Goal: Navigation & Orientation: Find specific page/section

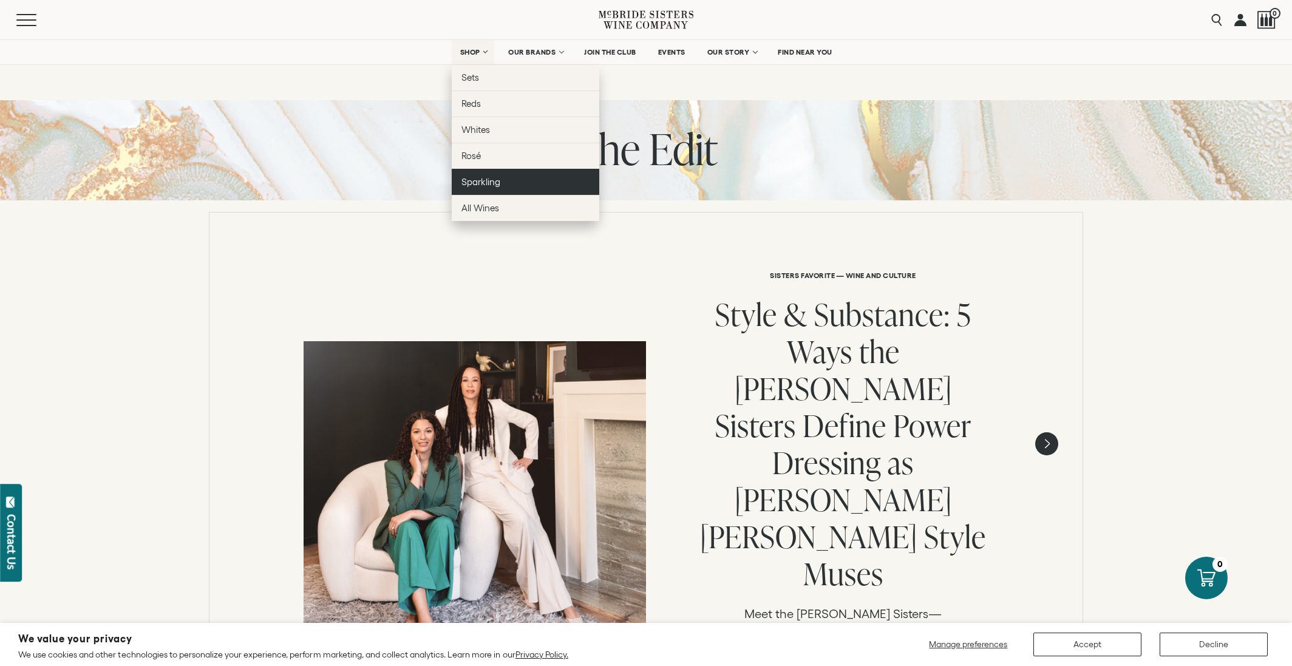
click at [490, 184] on span "Sparkling" at bounding box center [480, 182] width 39 height 10
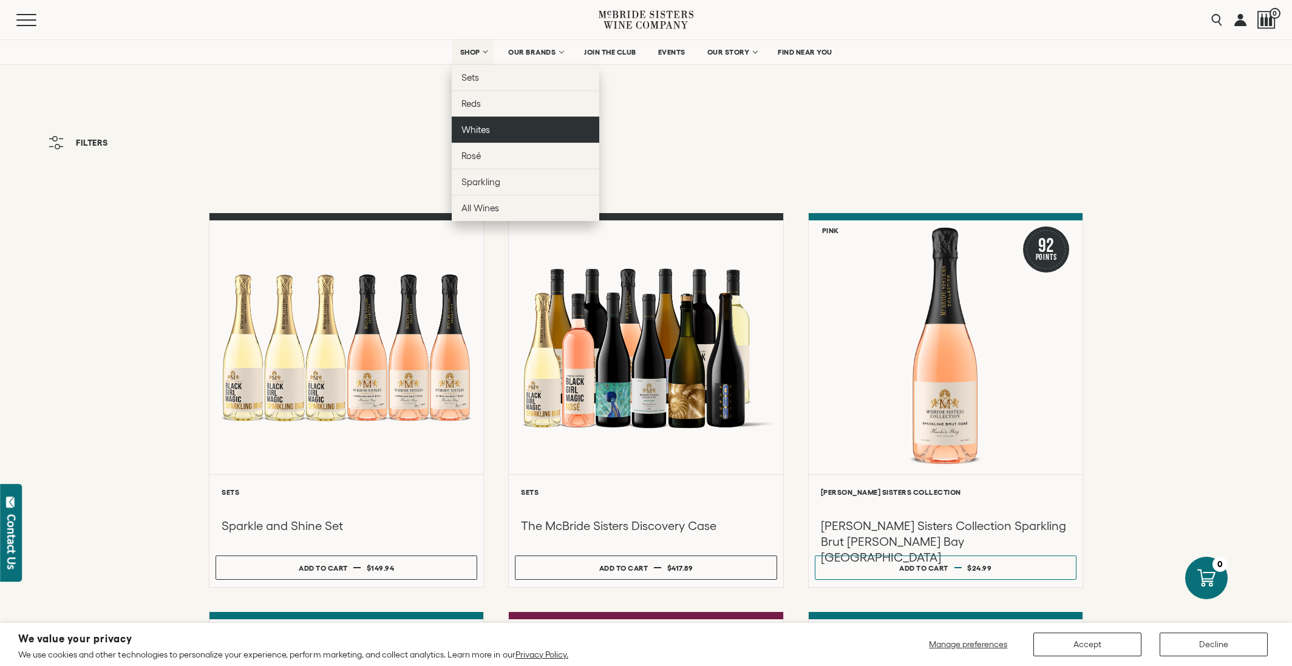
click at [480, 126] on span "Whites" at bounding box center [475, 129] width 29 height 10
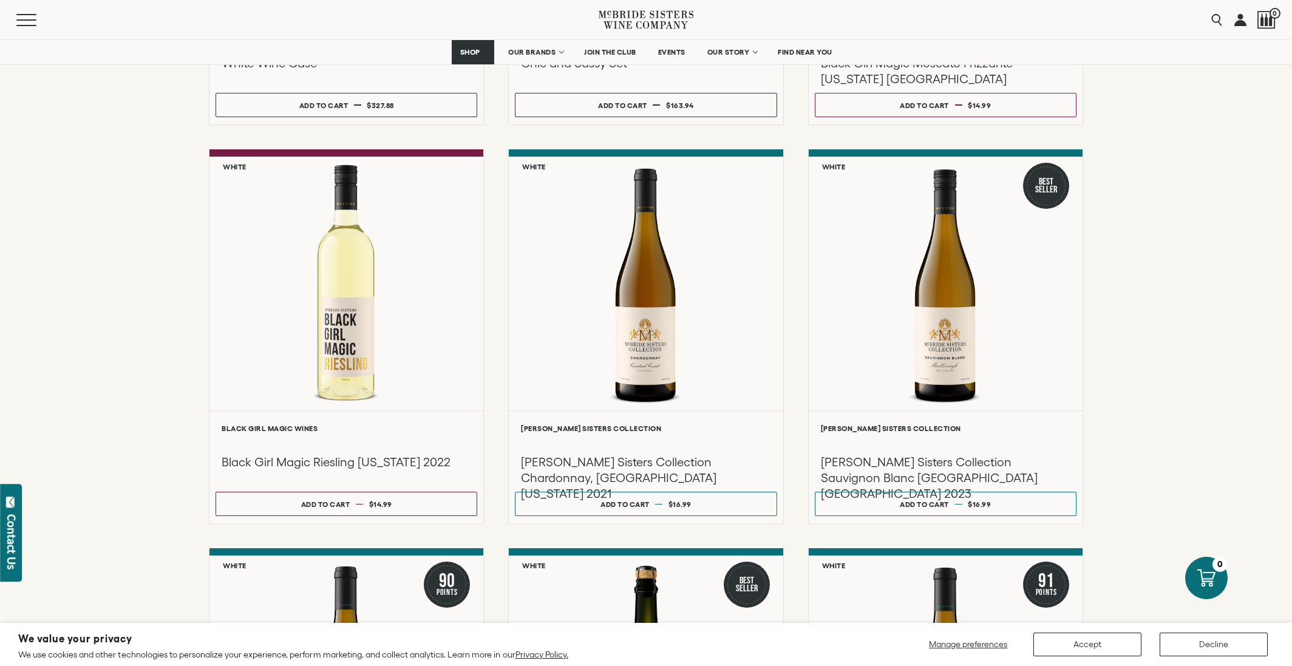
scroll to position [486, 0]
